Goal: Task Accomplishment & Management: Complete application form

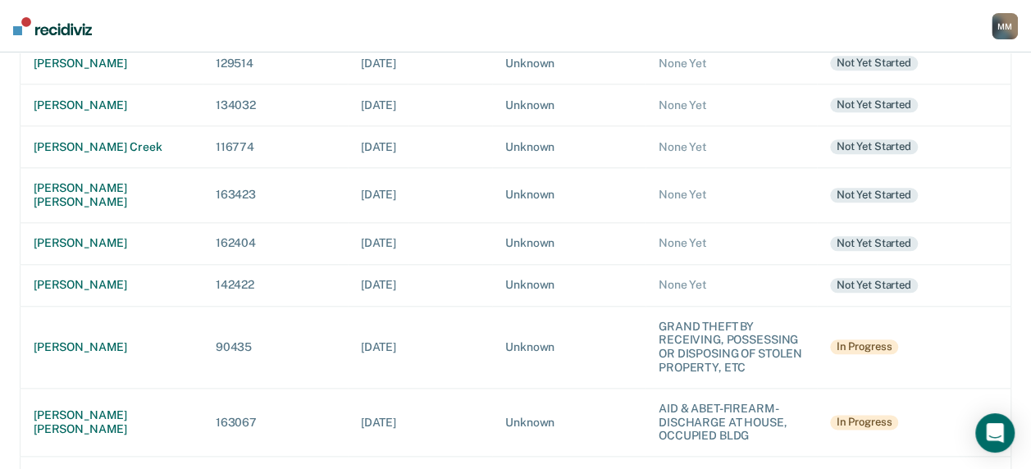
scroll to position [796, 0]
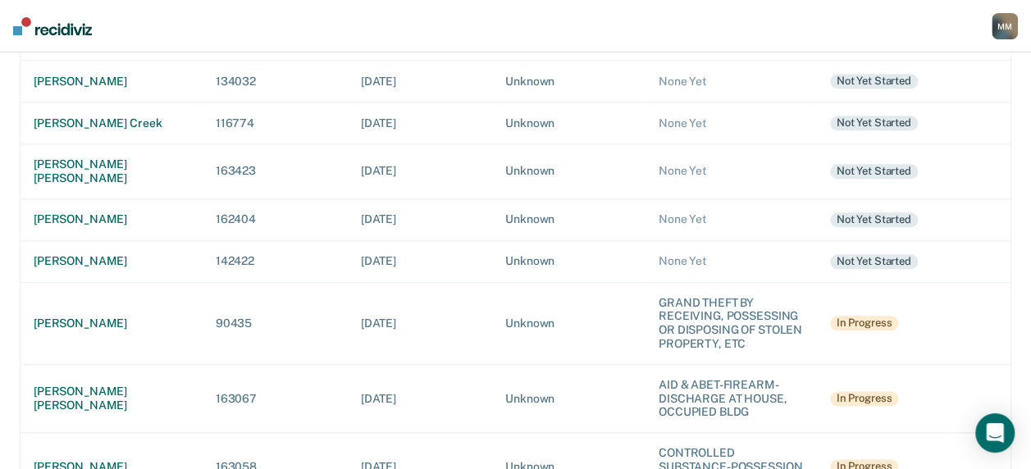
click at [139, 460] on div "[PERSON_NAME]" at bounding box center [112, 467] width 156 height 14
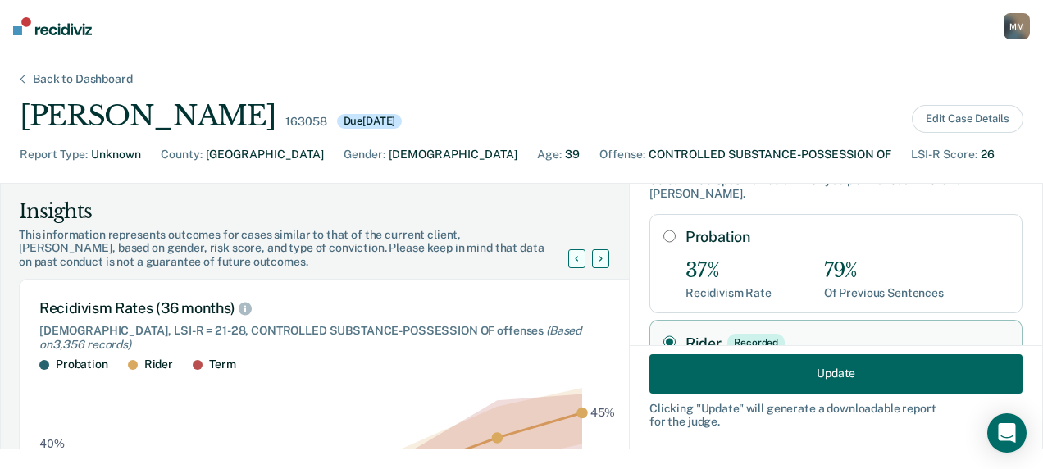
scroll to position [82, 0]
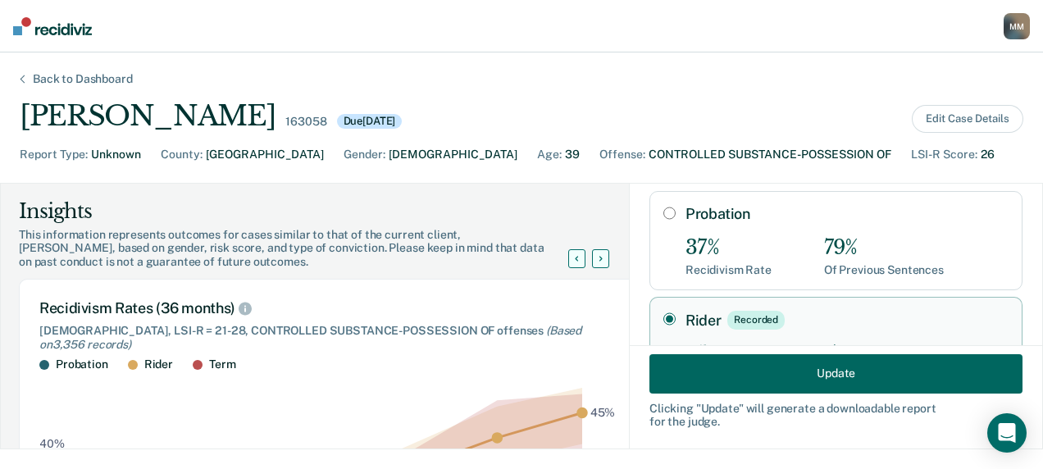
click at [663, 207] on input "Probation" at bounding box center [669, 213] width 12 height 13
radio input "true"
radio input "false"
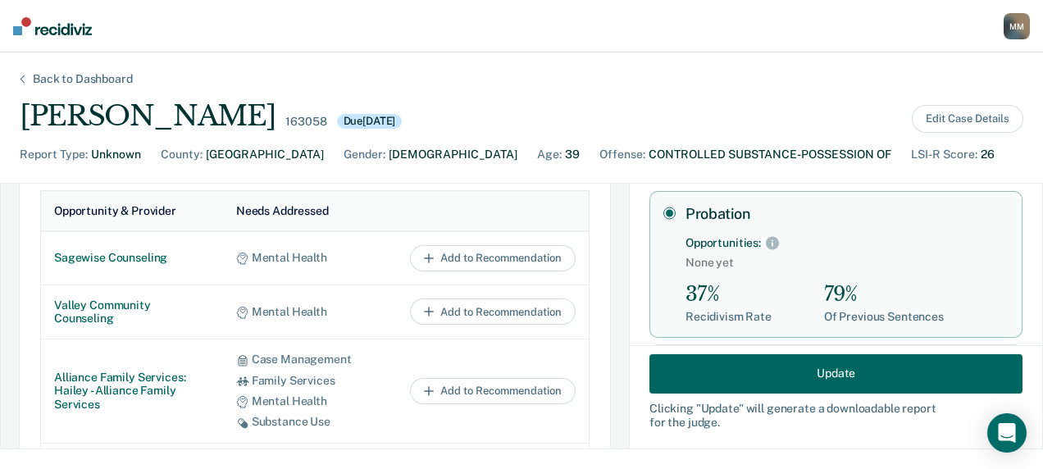
scroll to position [820, 0]
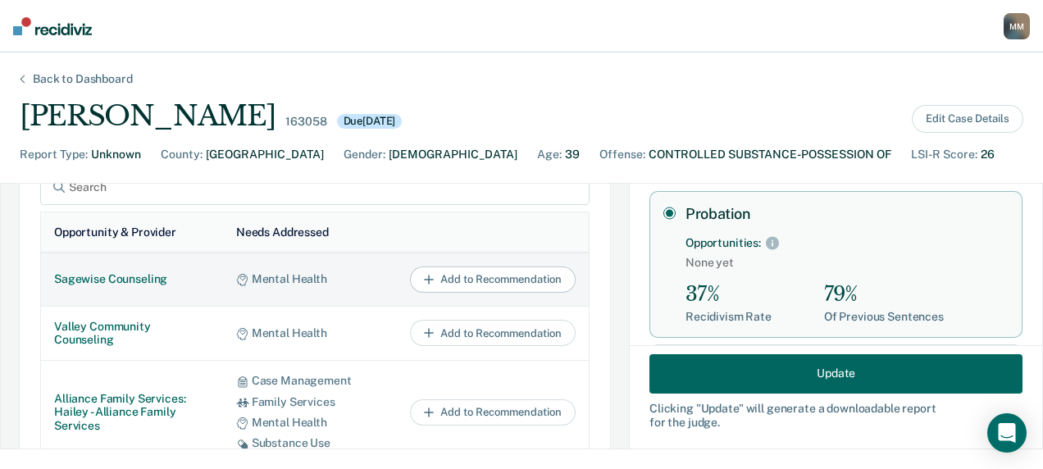
click at [500, 279] on button "Add to Recommendation" at bounding box center [493, 280] width 166 height 26
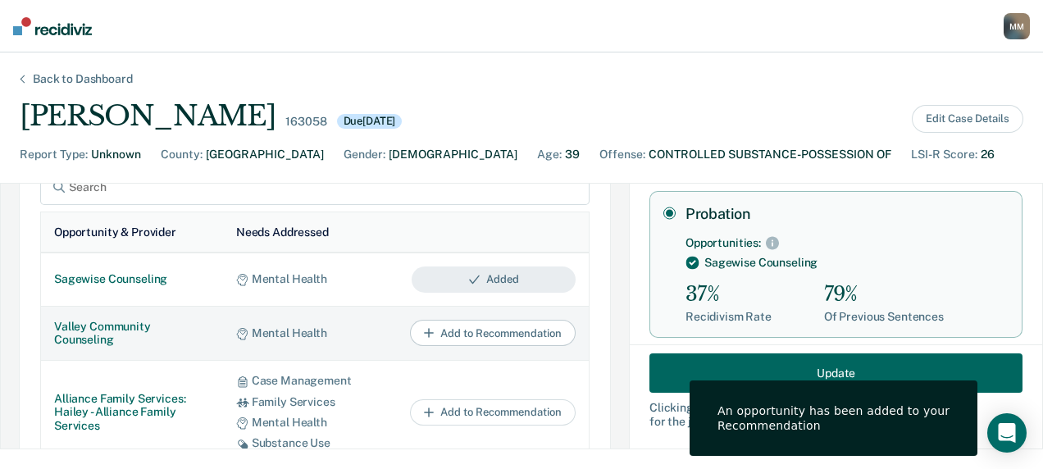
click at [491, 326] on button "Add to Recommendation" at bounding box center [493, 333] width 166 height 26
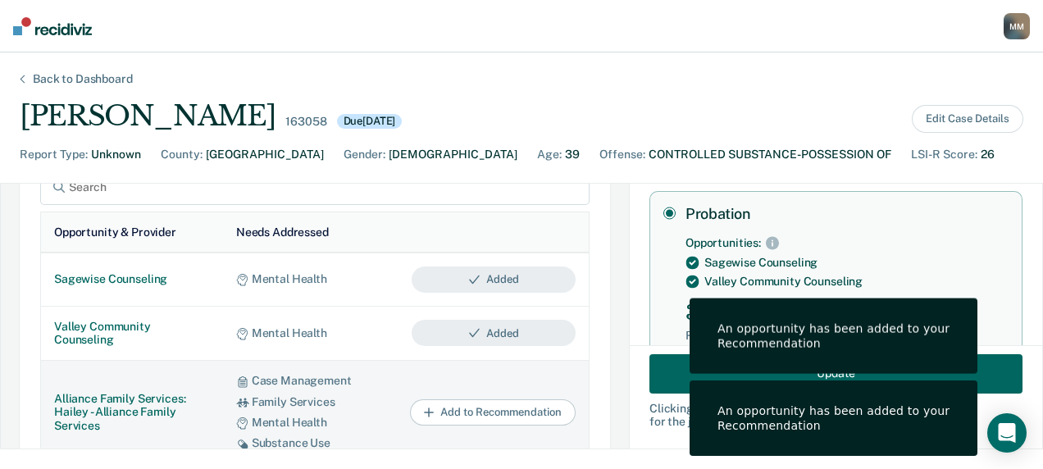
click at [481, 407] on button "Add to Recommendation" at bounding box center [493, 412] width 166 height 26
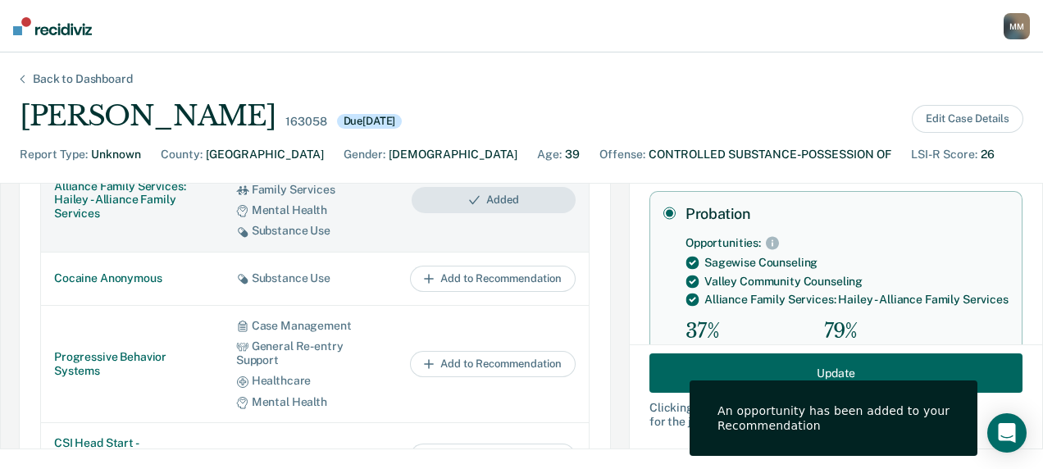
scroll to position [984, 0]
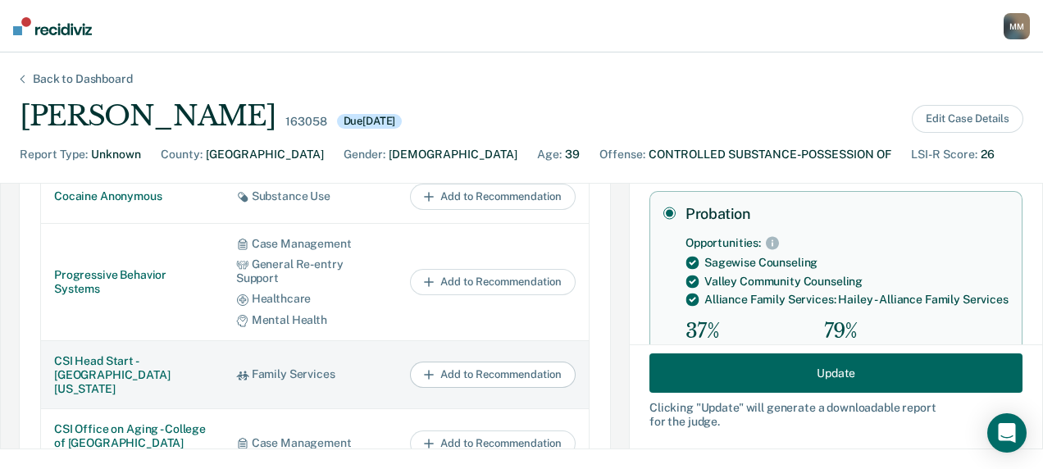
click at [483, 367] on button "Add to Recommendation" at bounding box center [493, 375] width 166 height 26
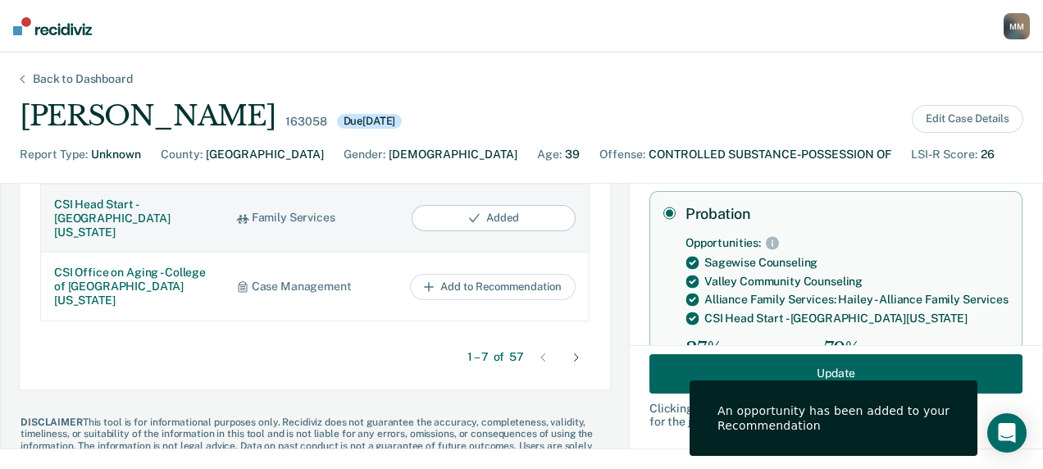
scroll to position [1148, 0]
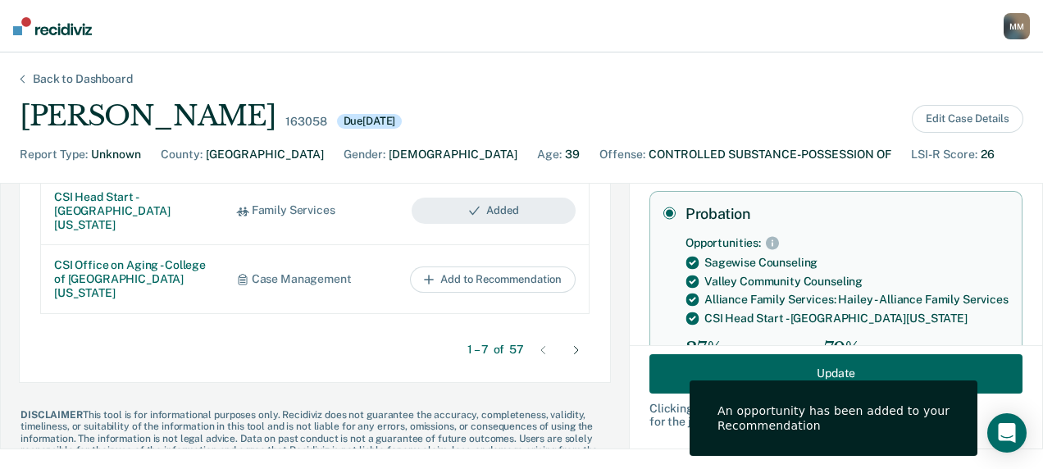
click at [574, 349] on icon at bounding box center [576, 350] width 5 height 8
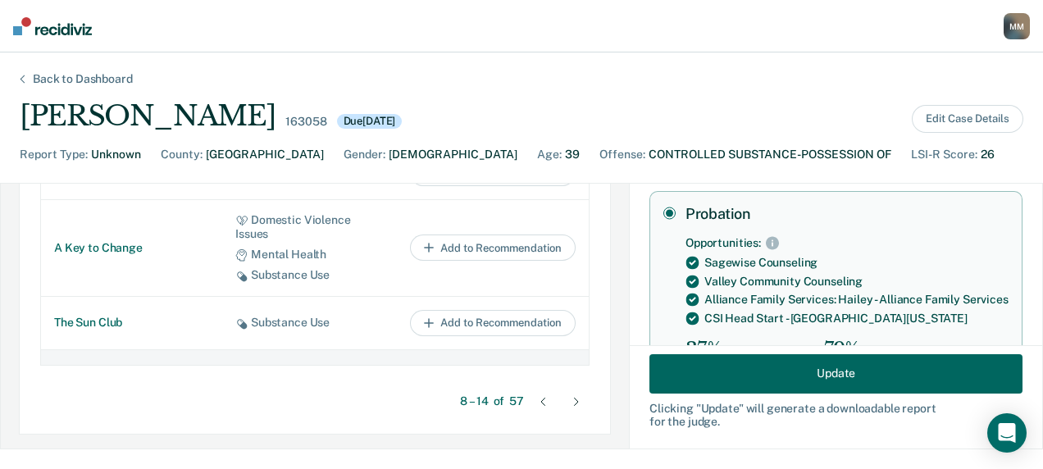
scroll to position [1014, 0]
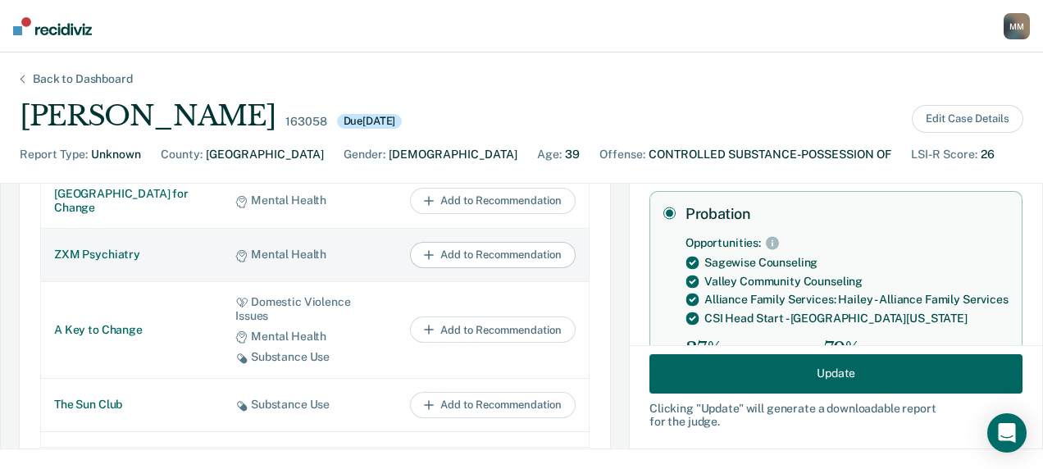
click at [463, 268] on button "Add to Recommendation" at bounding box center [493, 255] width 166 height 26
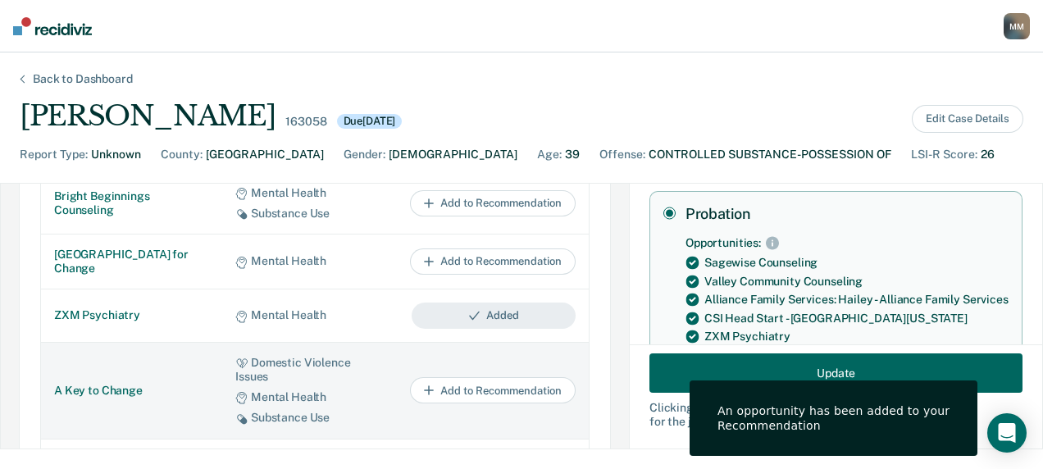
scroll to position [932, 0]
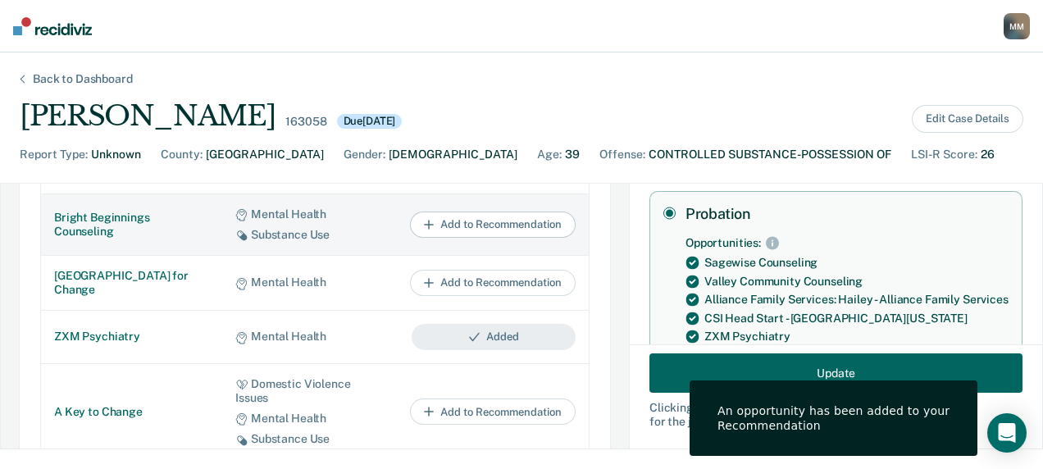
click at [458, 238] on button "Add to Recommendation" at bounding box center [493, 225] width 166 height 26
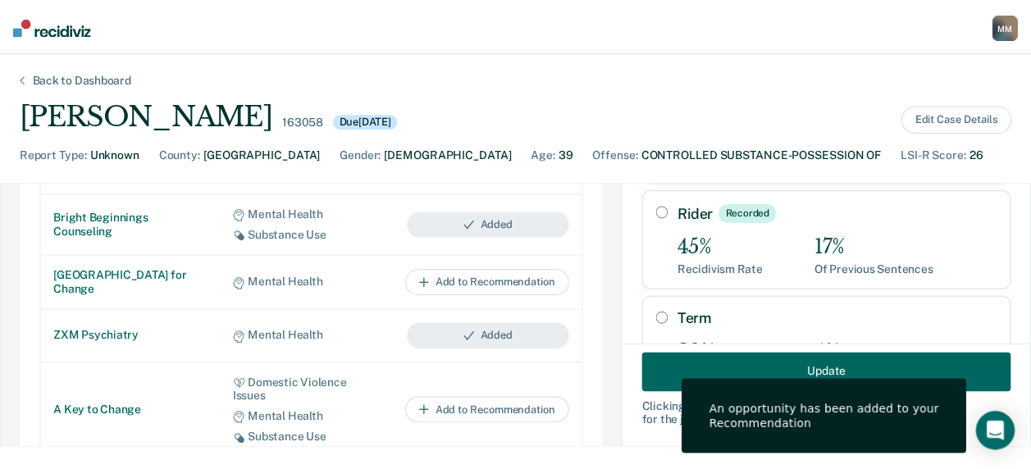
scroll to position [410, 0]
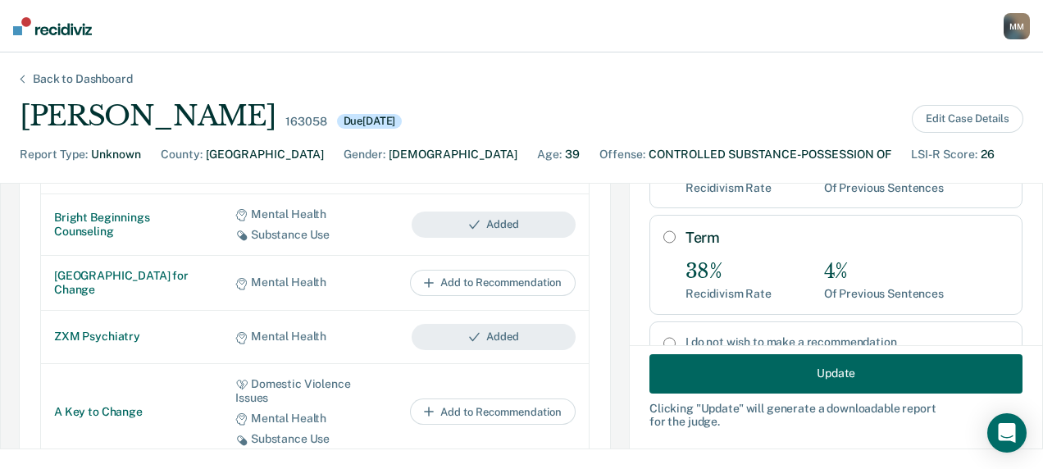
click at [810, 365] on button "Update" at bounding box center [835, 372] width 373 height 39
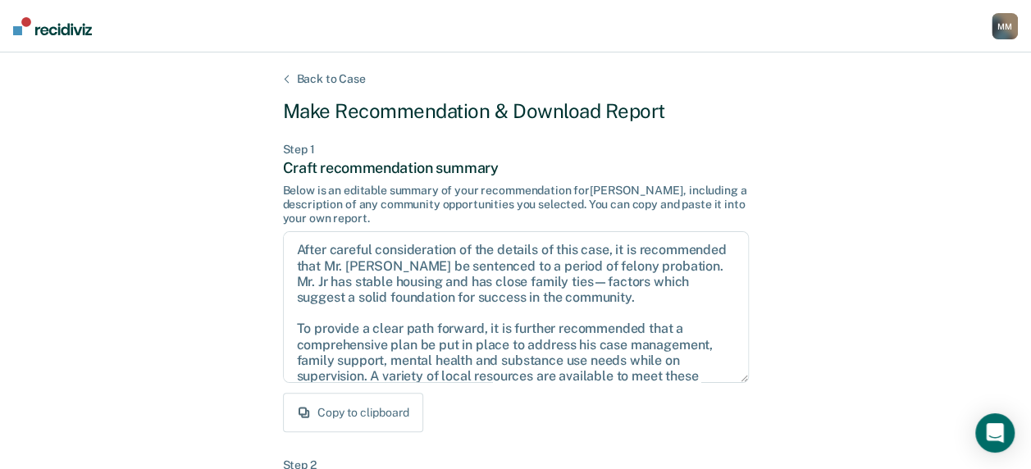
scroll to position [89, 0]
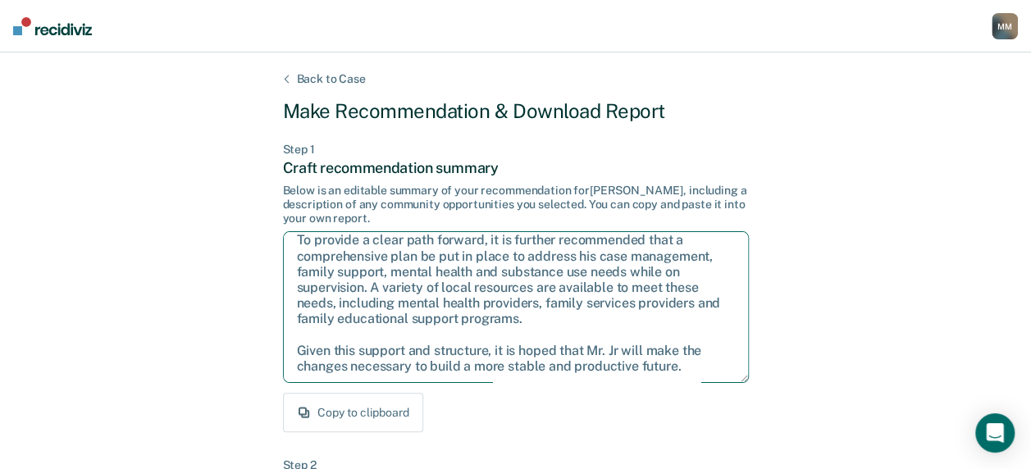
drag, startPoint x: 294, startPoint y: 344, endPoint x: 688, endPoint y: 362, distance: 394.9
click at [688, 362] on textarea "After careful consideration of the details of this case, it is recommended that…" at bounding box center [516, 307] width 466 height 152
